Goal: Task Accomplishment & Management: Complete application form

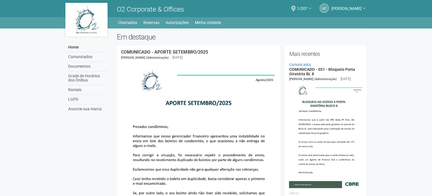
click at [296, 10] on span at bounding box center [293, 9] width 5 height 6
click at [296, 8] on span at bounding box center [293, 9] width 5 height 6
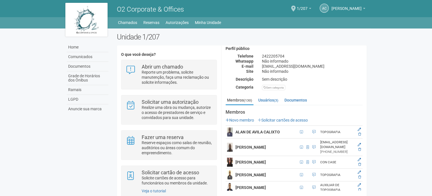
scroll to position [56, 0]
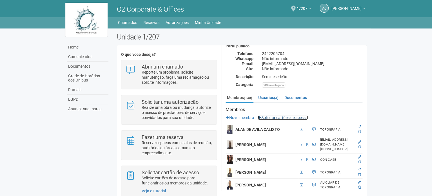
drag, startPoint x: 282, startPoint y: 116, endPoint x: 204, endPoint y: 8, distance: 132.3
click at [281, 116] on link "Solicitar cartões de acesso" at bounding box center [283, 117] width 50 height 5
